Goal: Transaction & Acquisition: Purchase product/service

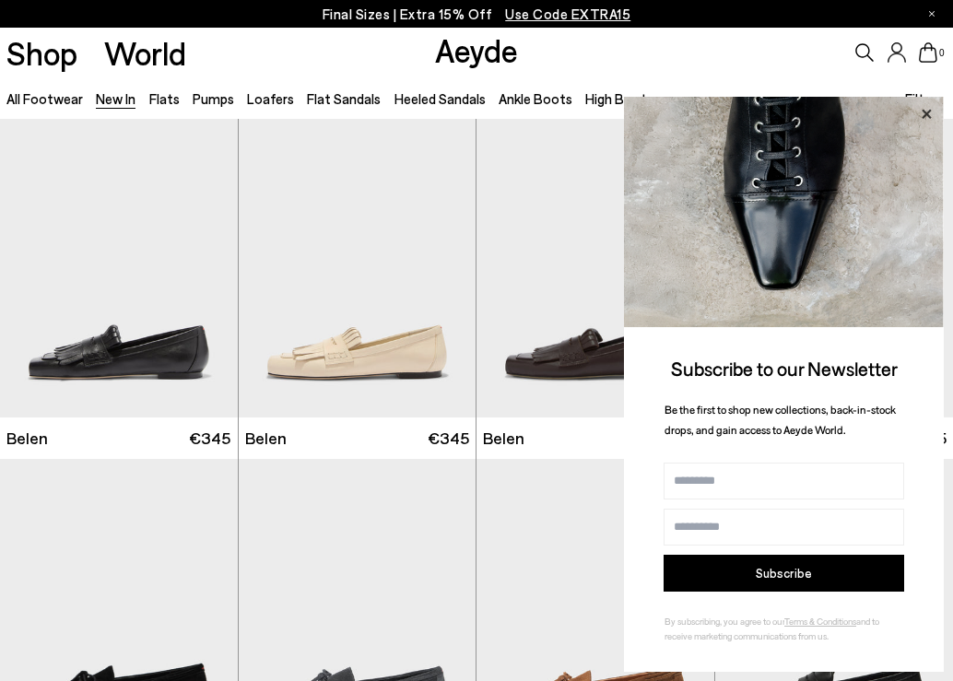
click at [923, 117] on icon at bounding box center [926, 114] width 24 height 24
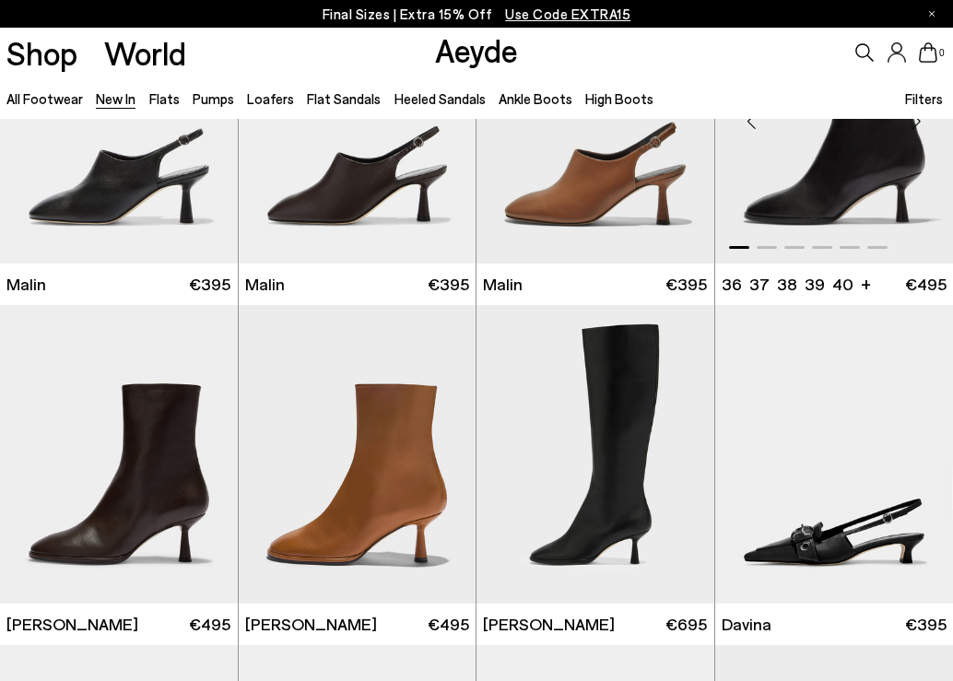
scroll to position [3560, 0]
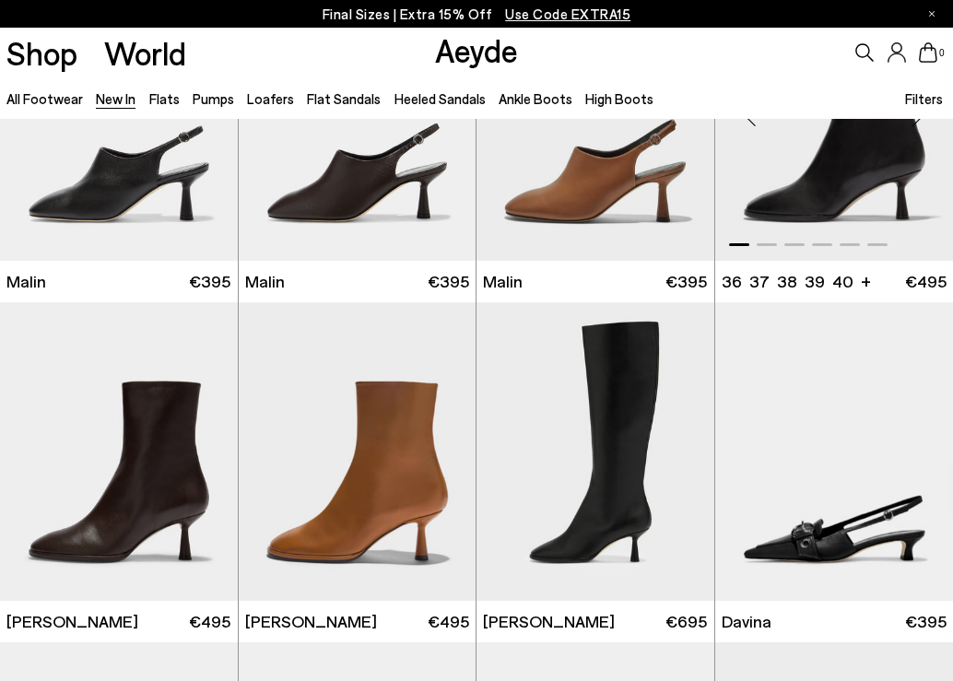
click at [871, 198] on img "1 / 6" at bounding box center [834, 111] width 239 height 299
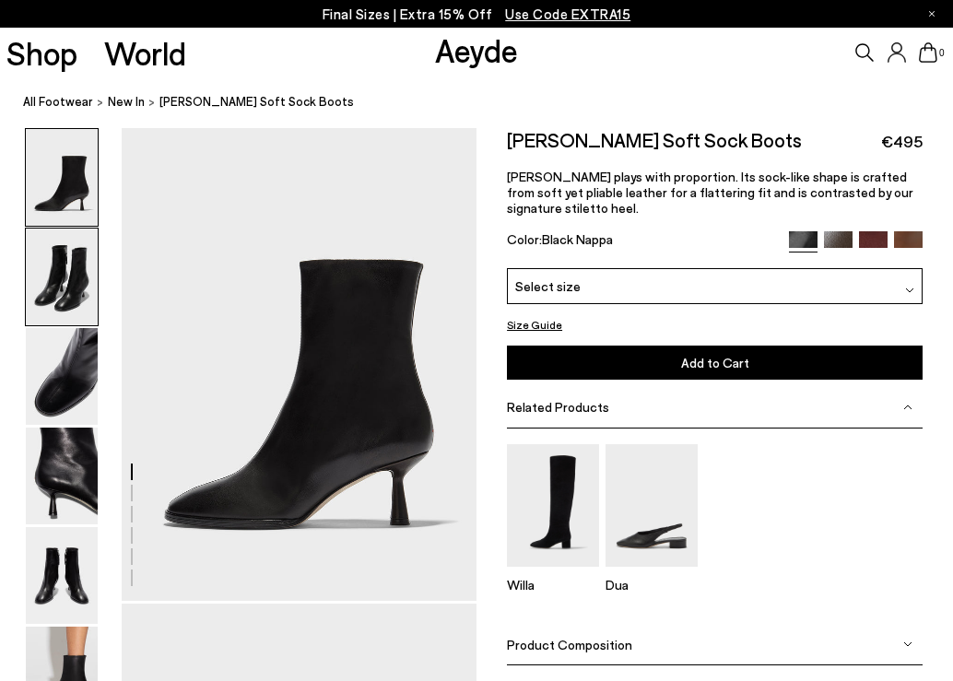
click at [61, 291] on img at bounding box center [62, 277] width 72 height 97
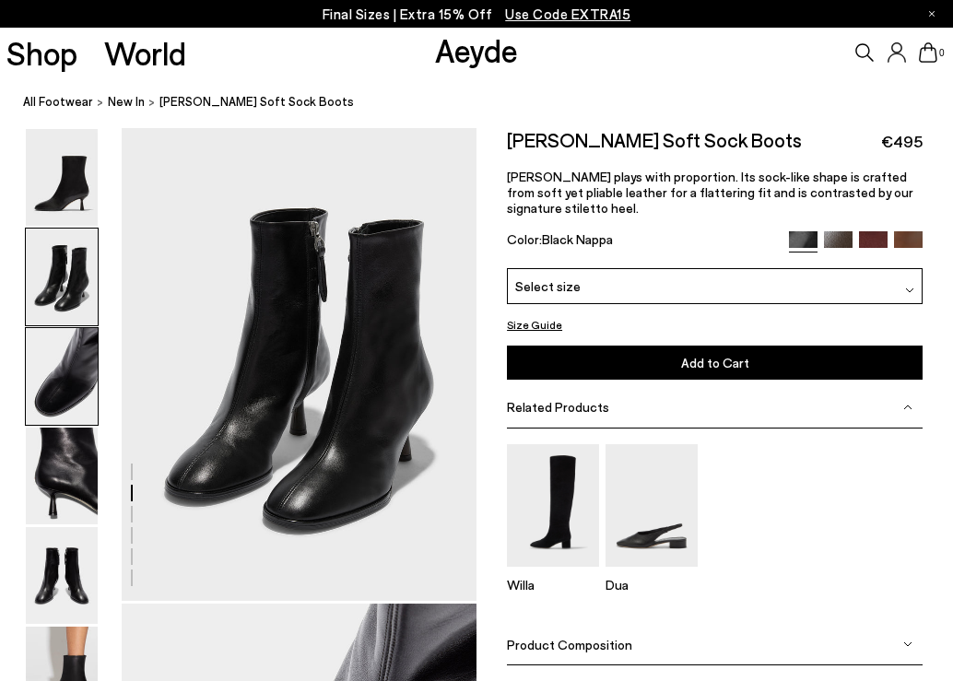
click at [52, 354] on img at bounding box center [62, 376] width 72 height 97
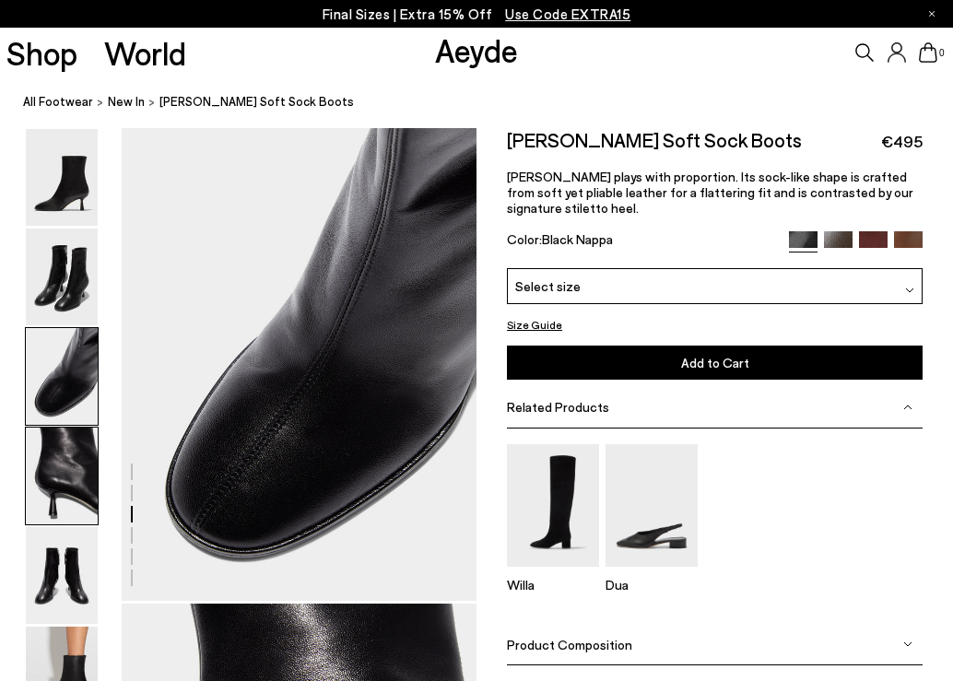
click at [52, 474] on img at bounding box center [62, 476] width 72 height 97
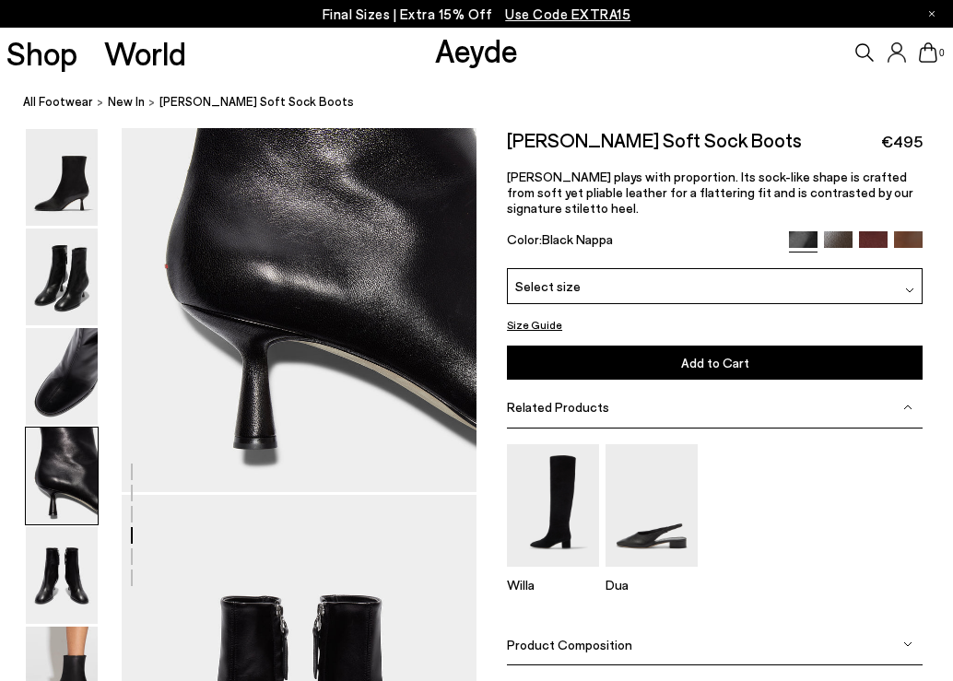
click at [52, 474] on img at bounding box center [62, 476] width 72 height 97
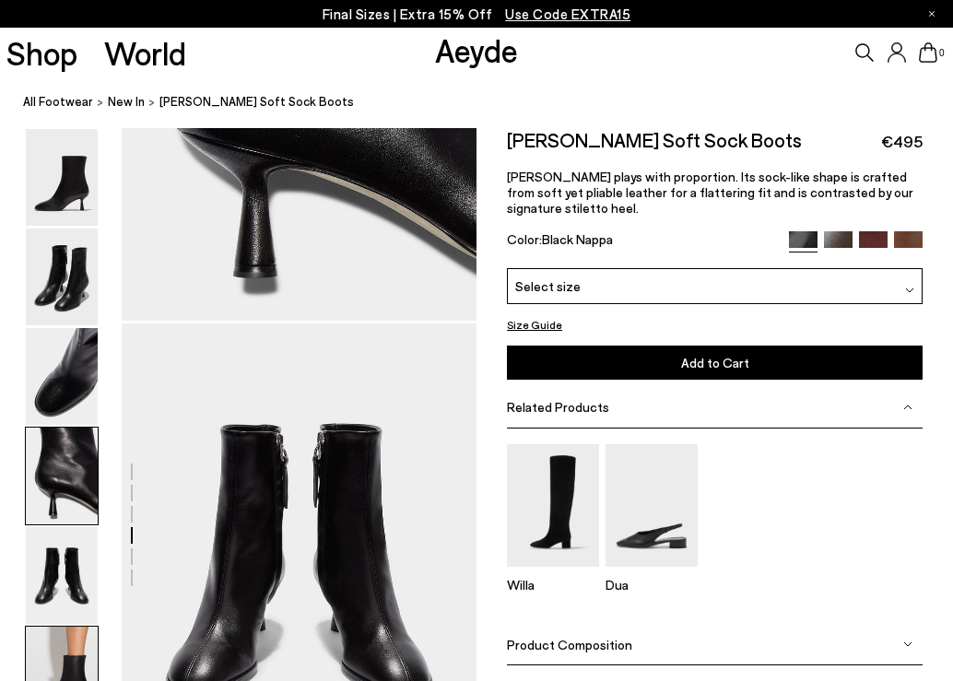
click at [69, 671] on img at bounding box center [62, 675] width 72 height 97
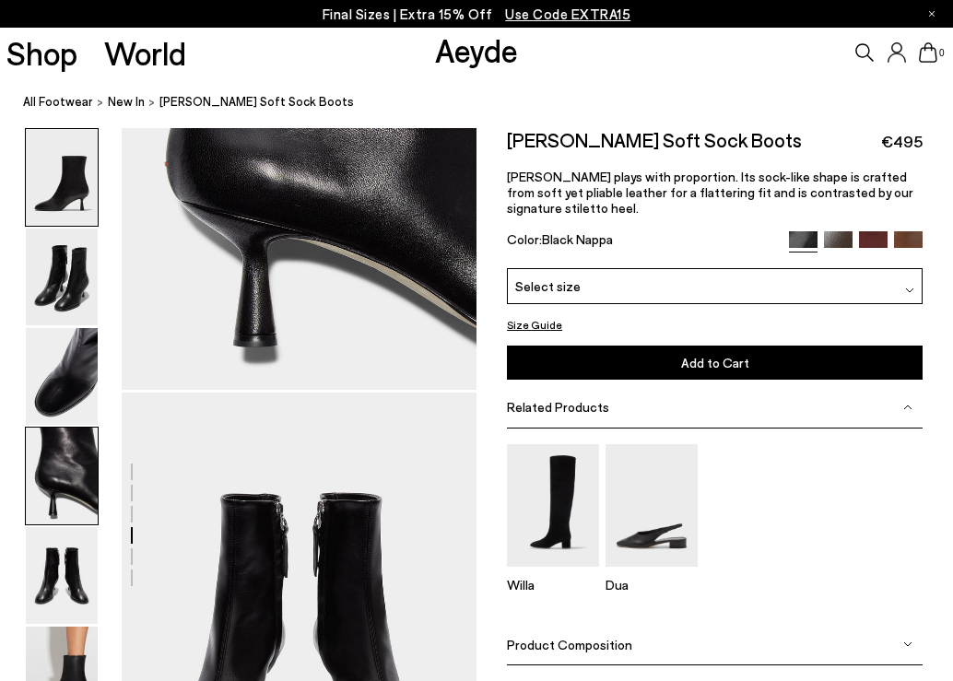
click at [91, 215] on img at bounding box center [62, 177] width 72 height 97
